Goal: Go to known website: Access a specific website the user already knows

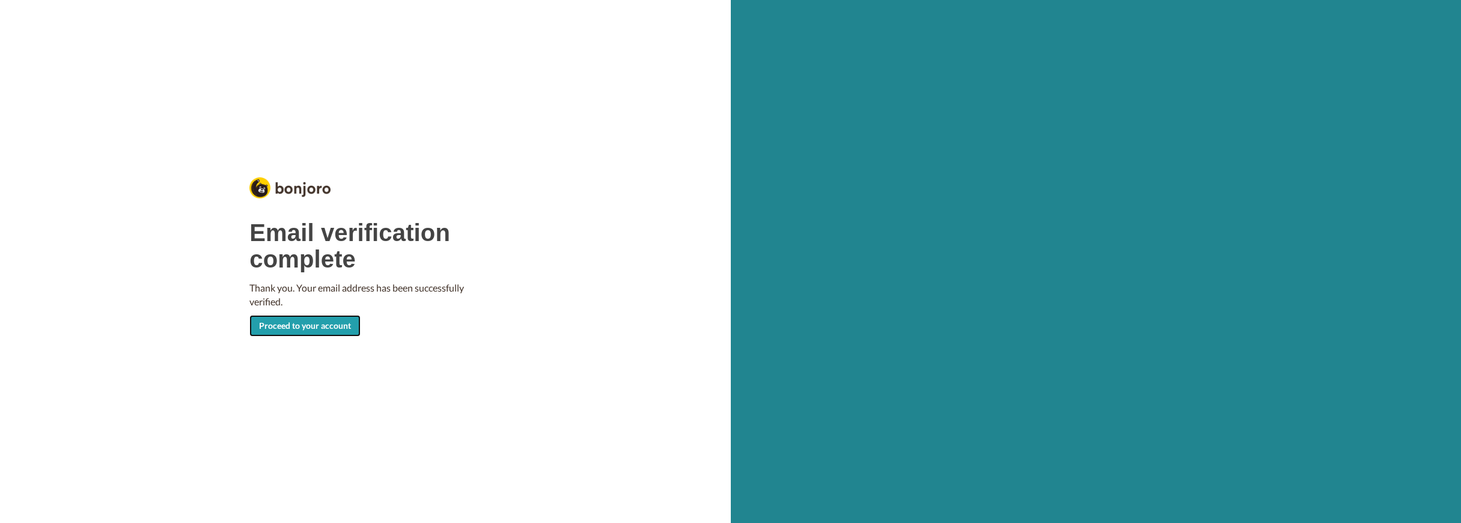
click at [300, 334] on link "Proceed to your account" at bounding box center [304, 326] width 111 height 22
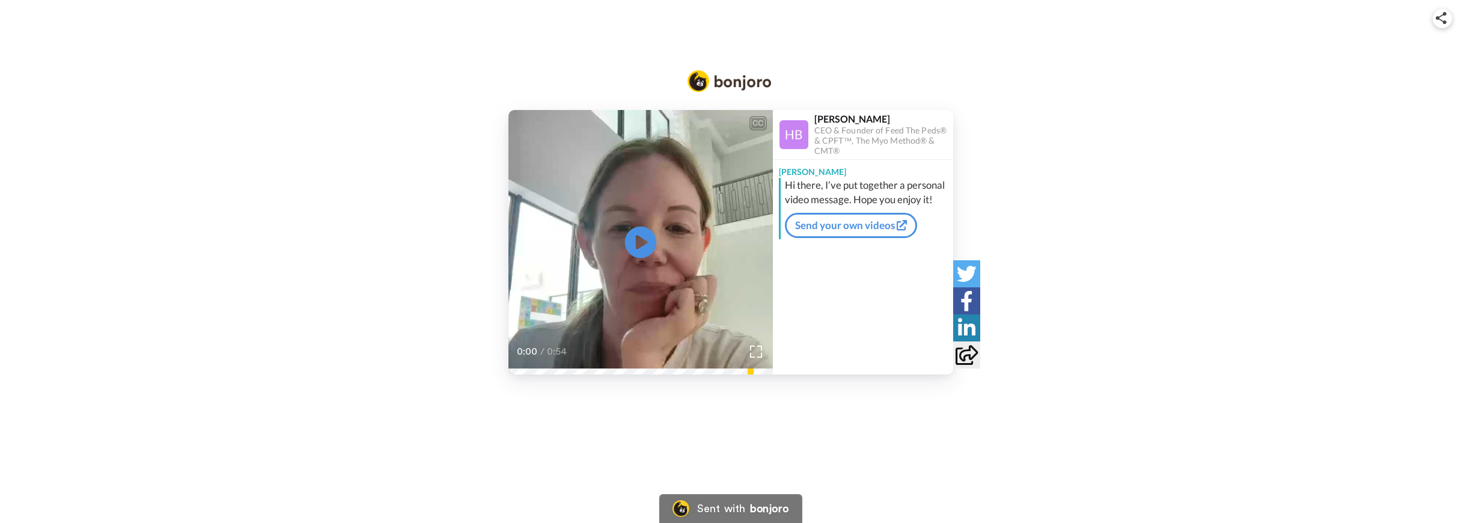
click at [645, 239] on icon at bounding box center [640, 243] width 32 height 32
